Goal: Book appointment/travel/reservation

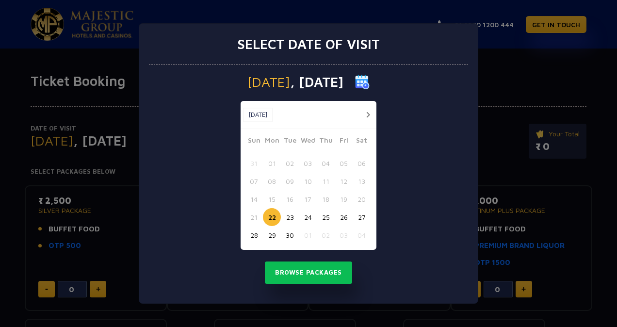
click at [368, 112] on button "button" at bounding box center [368, 115] width 12 height 12
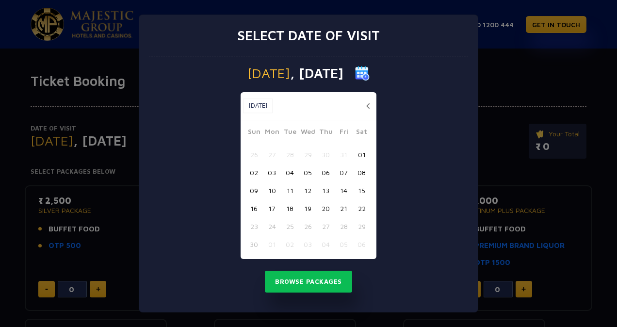
click at [360, 207] on button "22" at bounding box center [362, 208] width 18 height 18
click at [323, 281] on button "Browse Packages" at bounding box center [308, 282] width 87 height 22
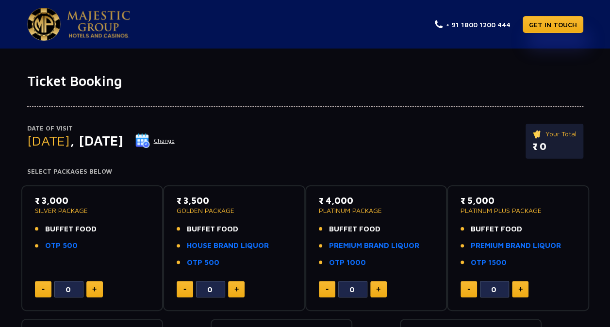
click at [175, 135] on button "Change" at bounding box center [155, 141] width 40 height 16
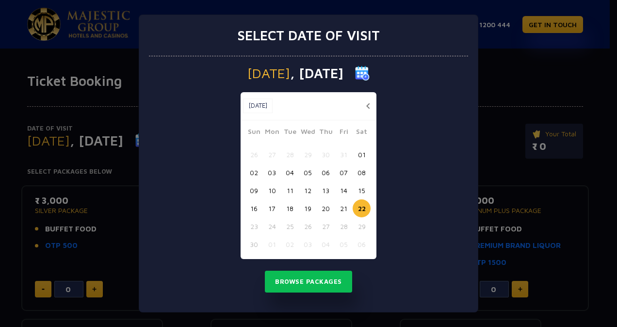
click at [341, 206] on button "21" at bounding box center [344, 208] width 18 height 18
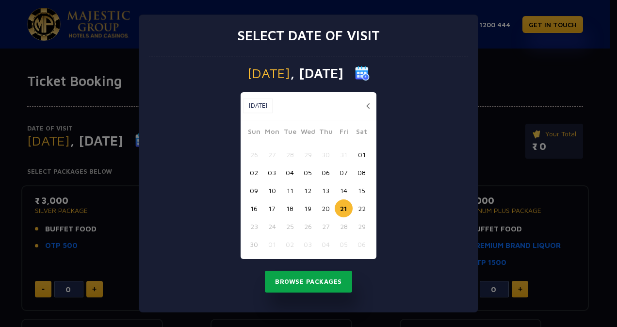
click at [322, 281] on button "Browse Packages" at bounding box center [308, 282] width 87 height 22
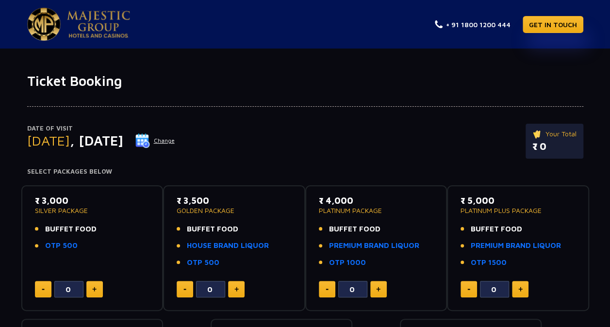
click at [175, 139] on button "Change" at bounding box center [155, 141] width 40 height 16
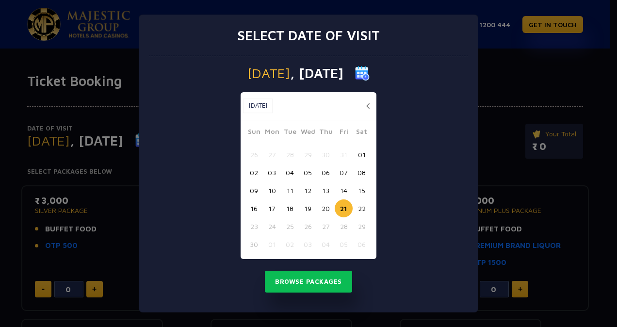
click at [362, 208] on button "22" at bounding box center [362, 208] width 18 height 18
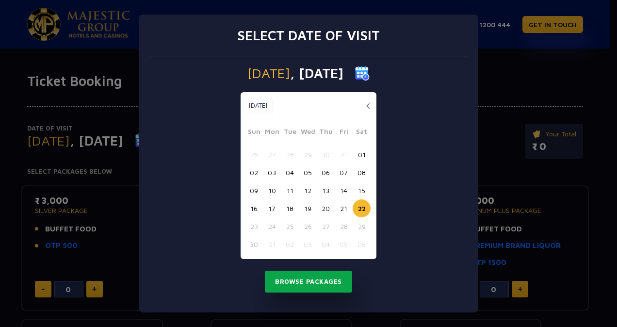
click at [330, 286] on button "Browse Packages" at bounding box center [308, 282] width 87 height 22
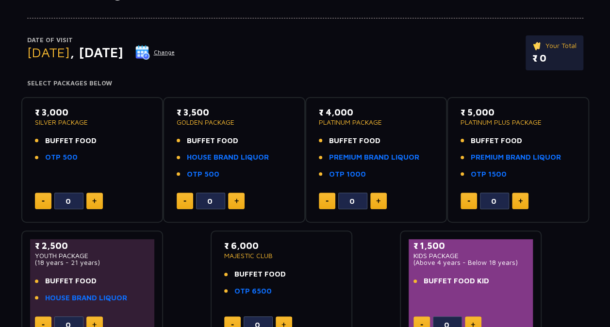
scroll to position [49, 0]
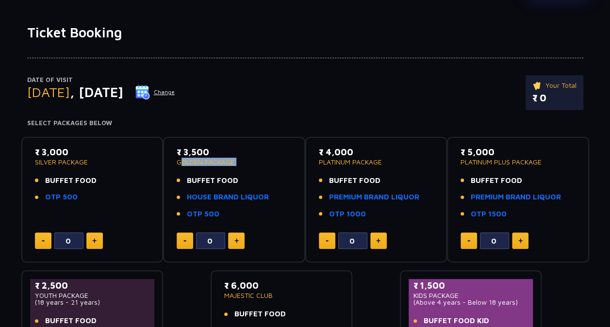
drag, startPoint x: 172, startPoint y: 163, endPoint x: 244, endPoint y: 166, distance: 72.8
click at [244, 166] on div "₹ 3,500 GOLDEN PACKAGE BUFFET FOOD HOUSE BRAND LIQUOR OTP 500 0" at bounding box center [234, 200] width 125 height 109
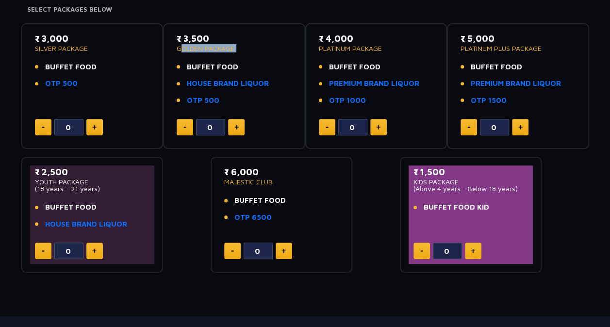
scroll to position [0, 0]
